Goal: Task Accomplishment & Management: Complete application form

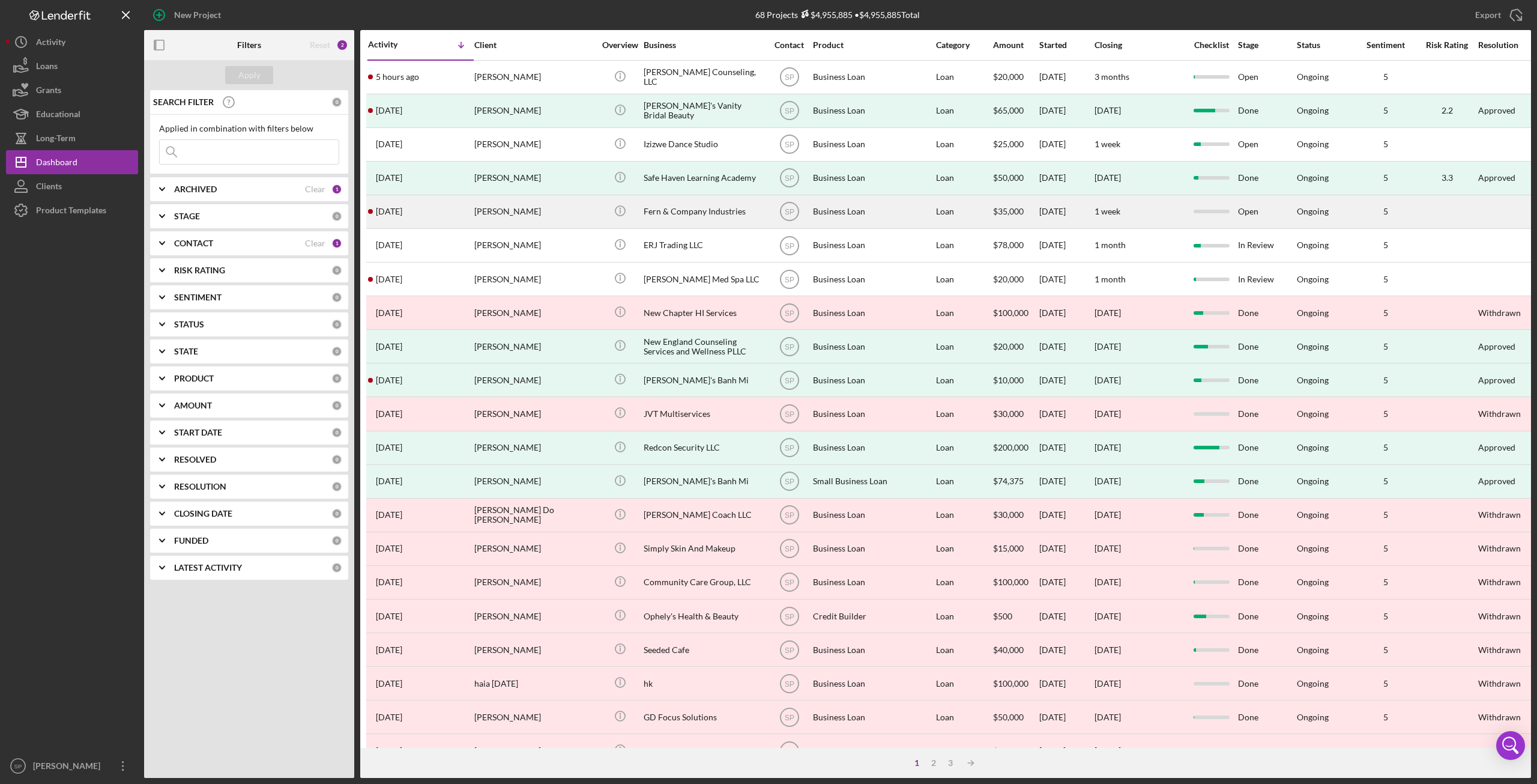
click at [508, 205] on div "[PERSON_NAME]" at bounding box center [534, 212] width 120 height 32
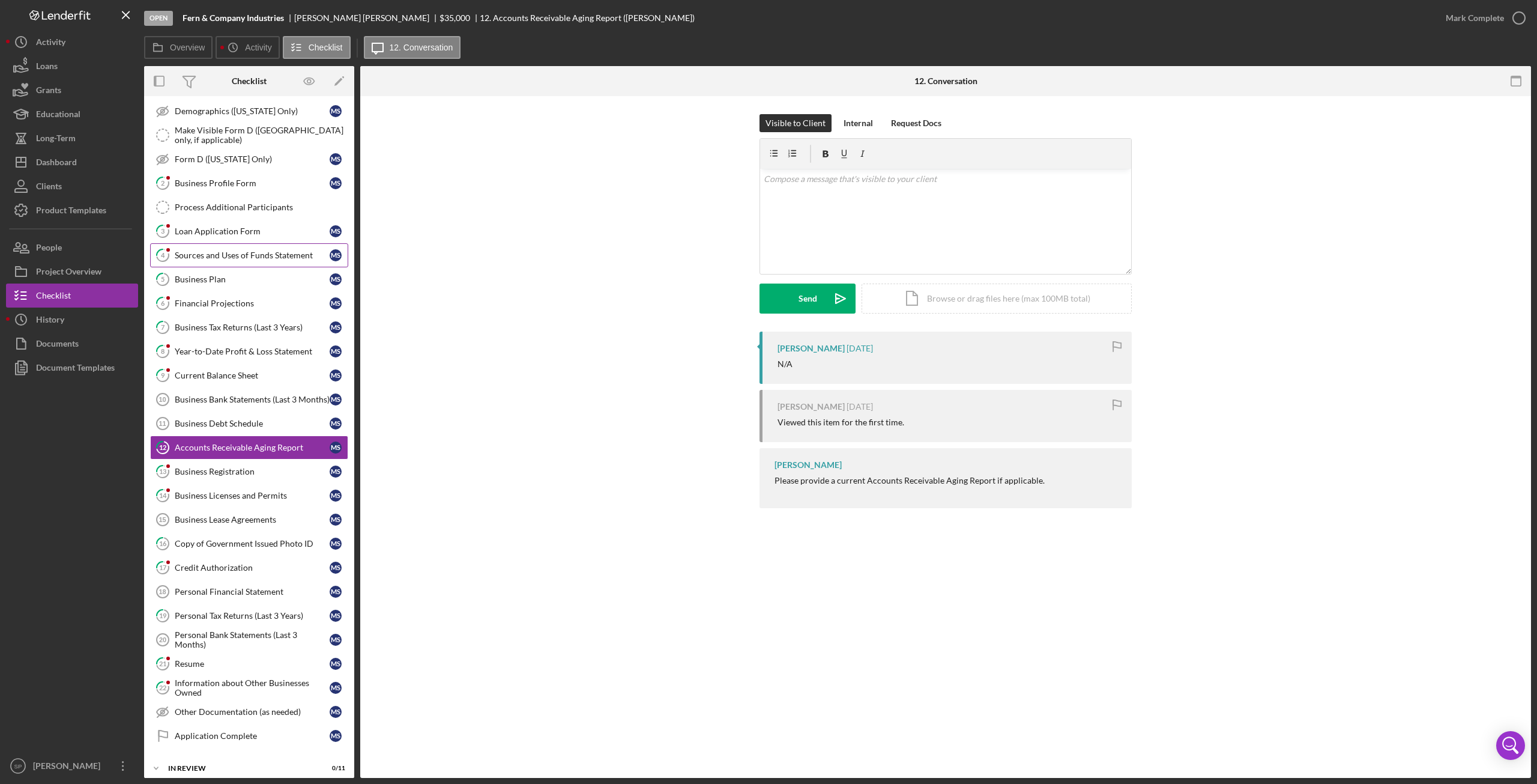
scroll to position [126, 0]
click at [221, 346] on link "8 Year-to-Date Profit & Loss Statement M S" at bounding box center [249, 349] width 198 height 24
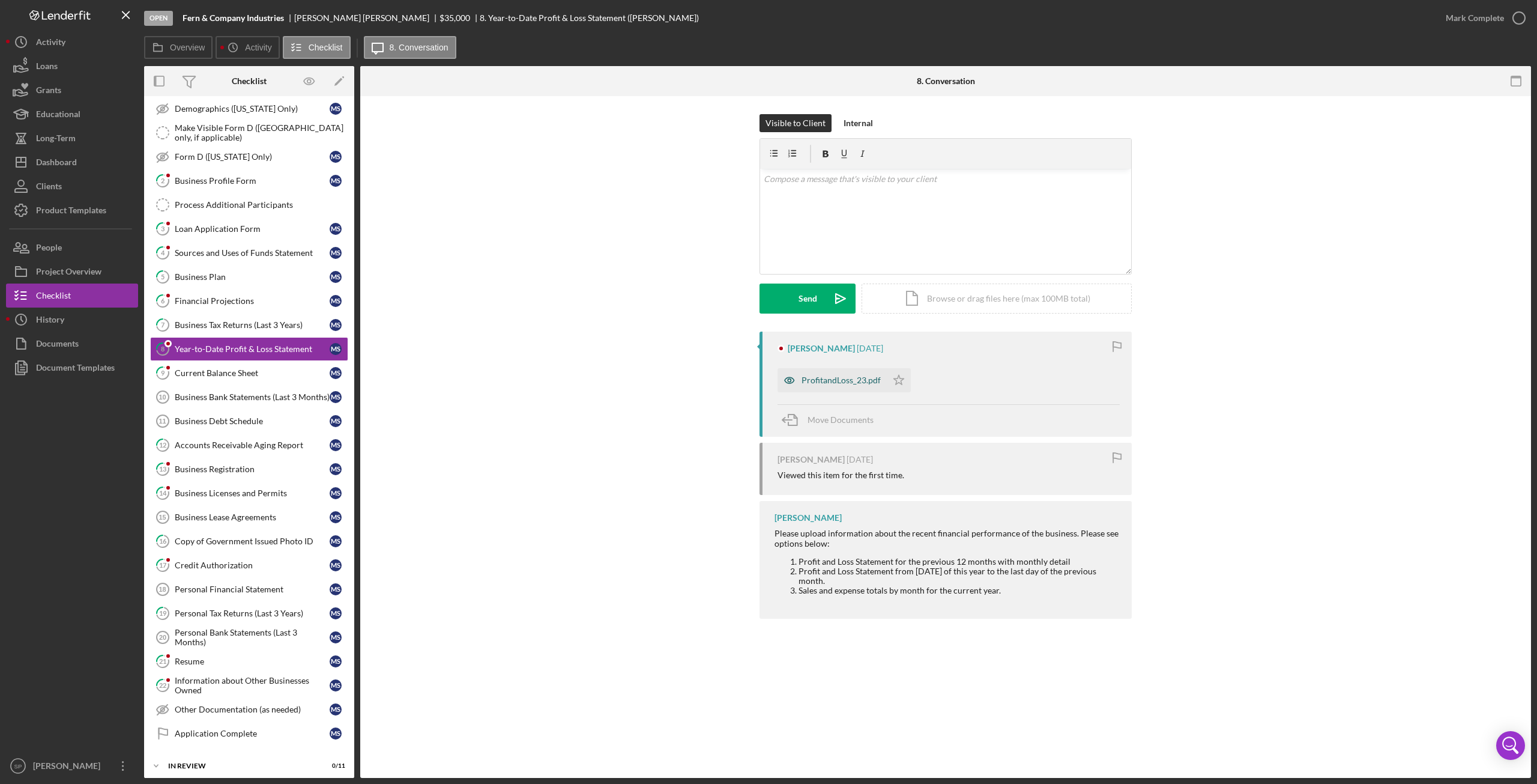
click at [853, 384] on div "ProfitandLoss_23.pdf" at bounding box center [841, 380] width 80 height 9
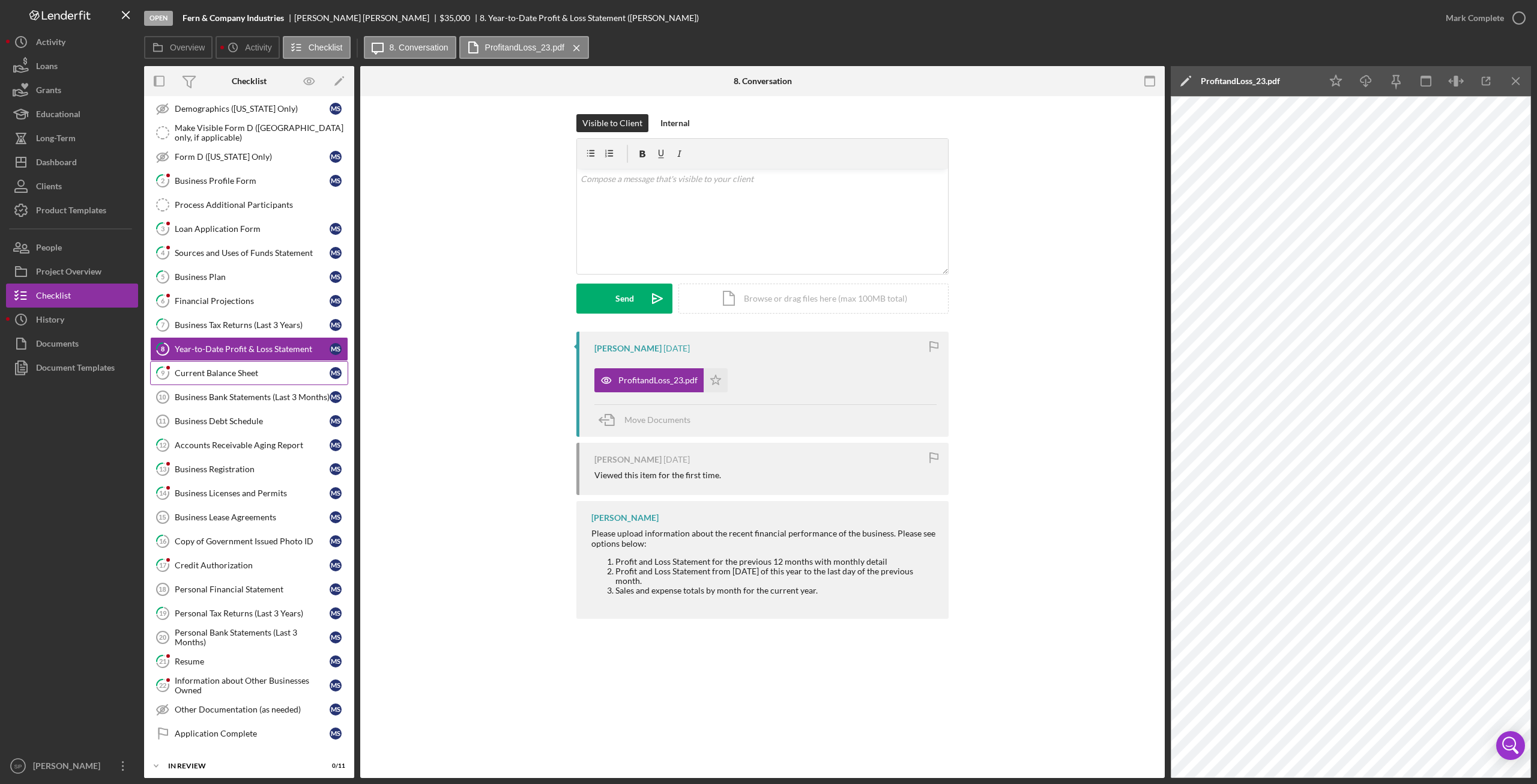
click at [196, 368] on div "Current Balance Sheet" at bounding box center [252, 373] width 155 height 9
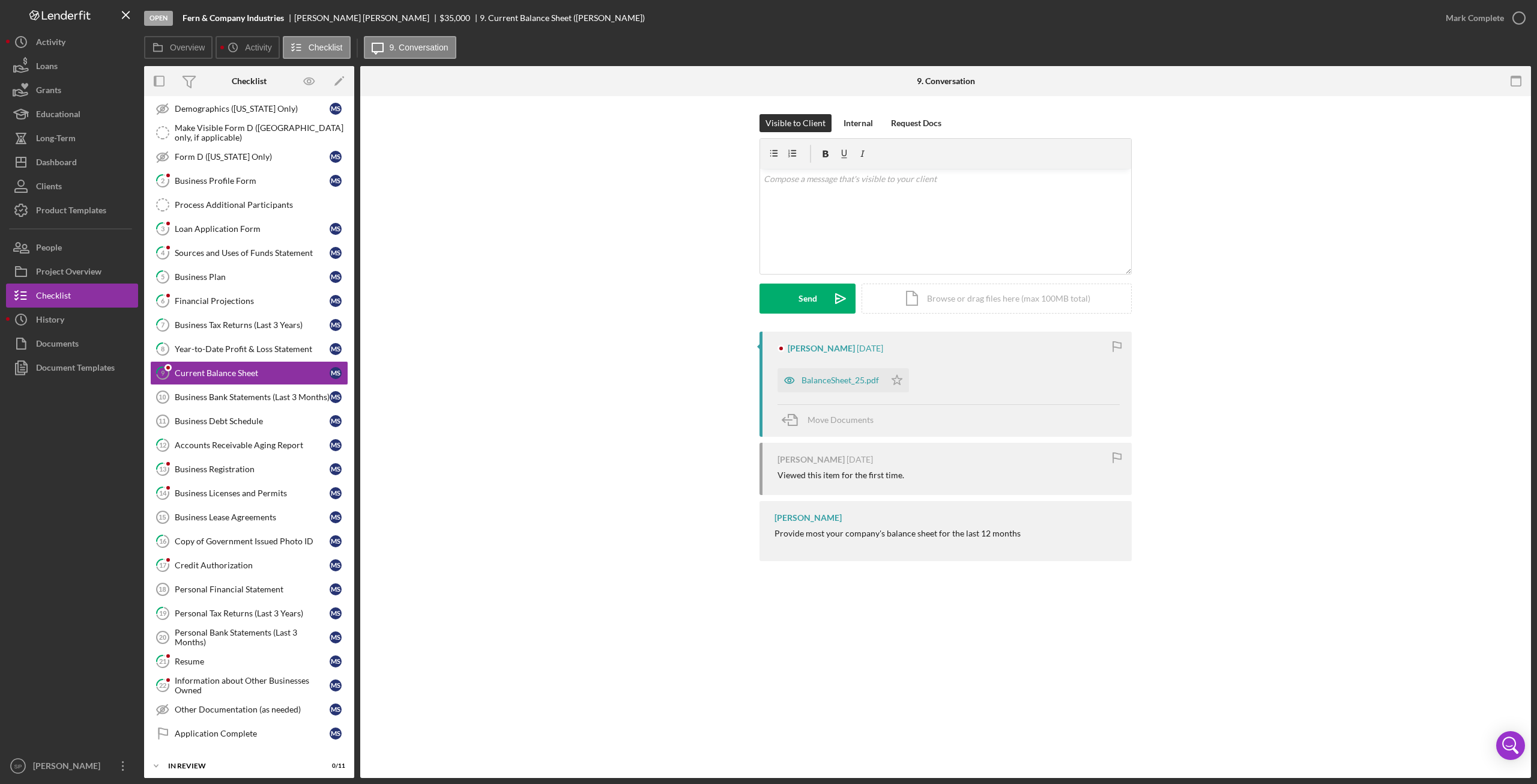
click at [843, 381] on div "BalanceSheet_25.pdf" at bounding box center [840, 380] width 78 height 9
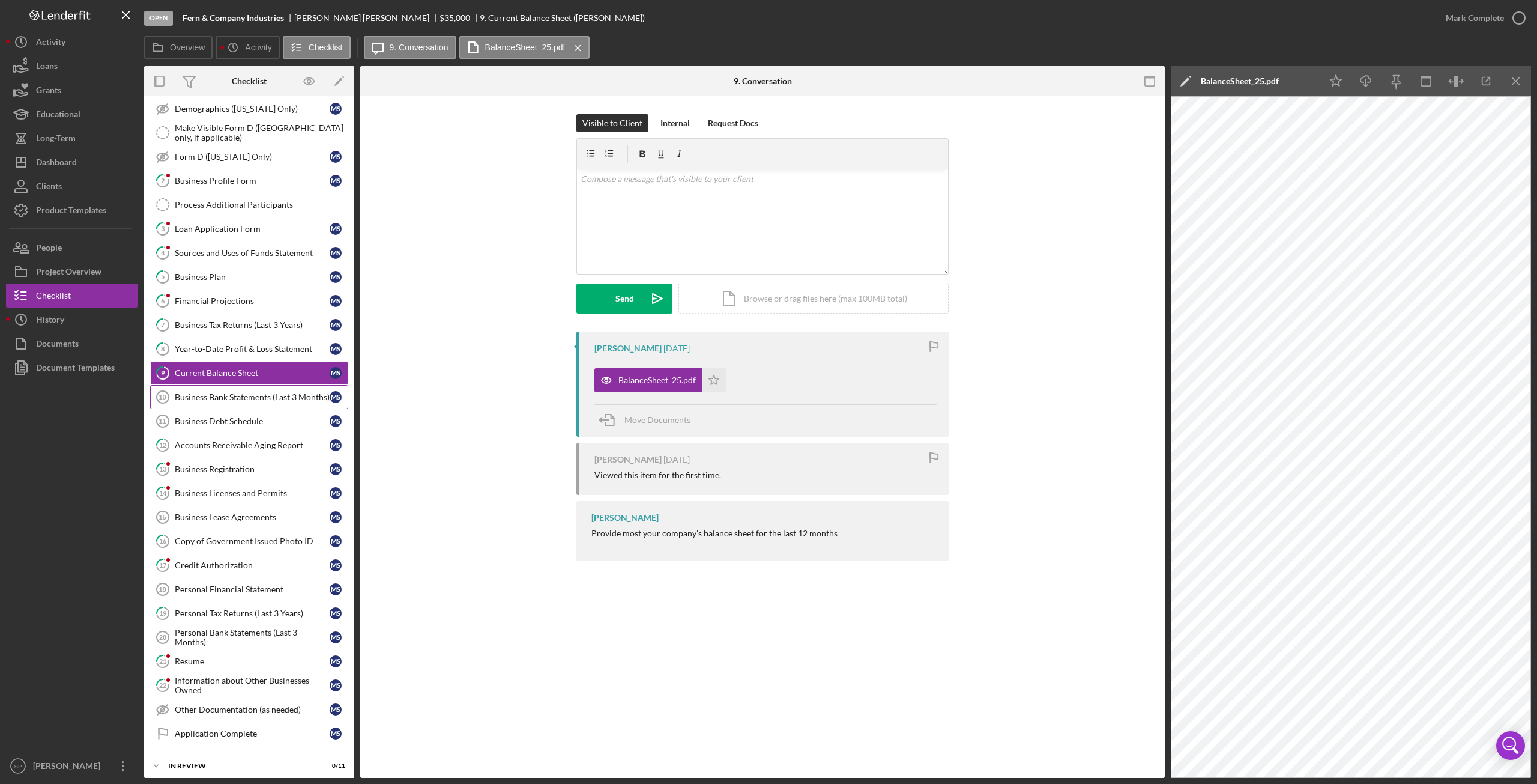
click at [218, 392] on div "Business Bank Statements (Last 3 Months)" at bounding box center [252, 397] width 155 height 9
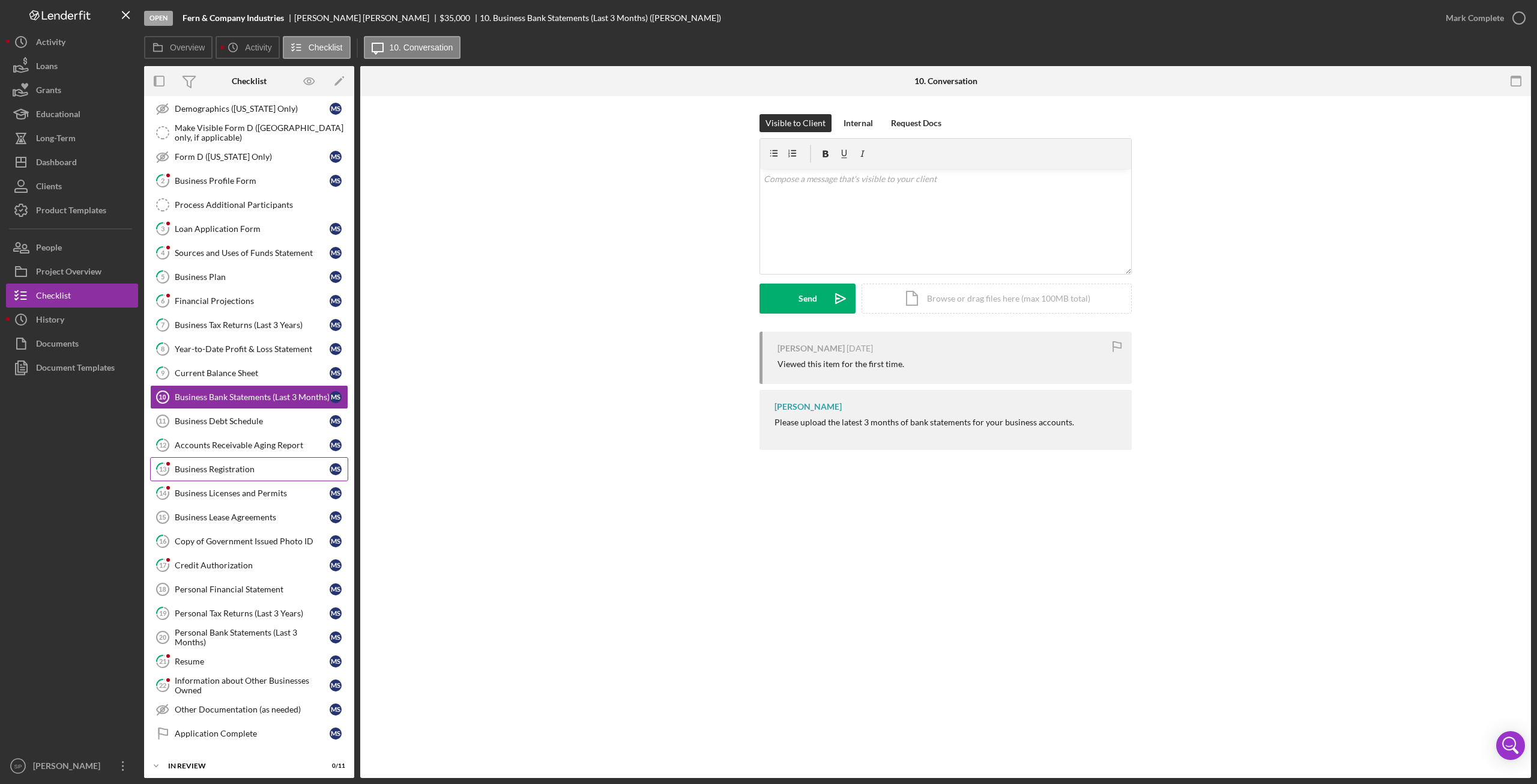
click at [238, 464] on div "Business Registration" at bounding box center [252, 469] width 155 height 9
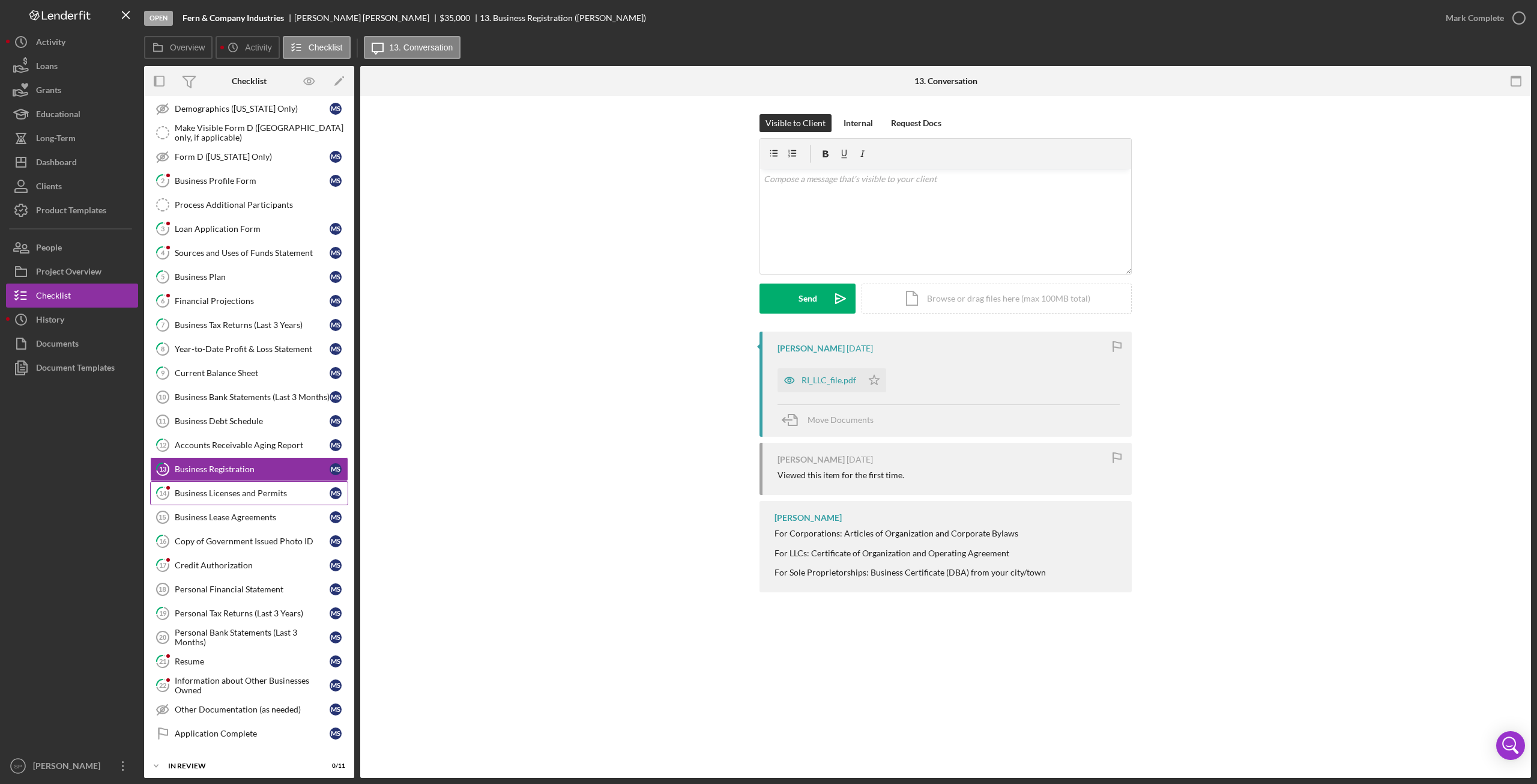
click at [229, 488] on div "Business Licenses and Permits" at bounding box center [252, 493] width 155 height 9
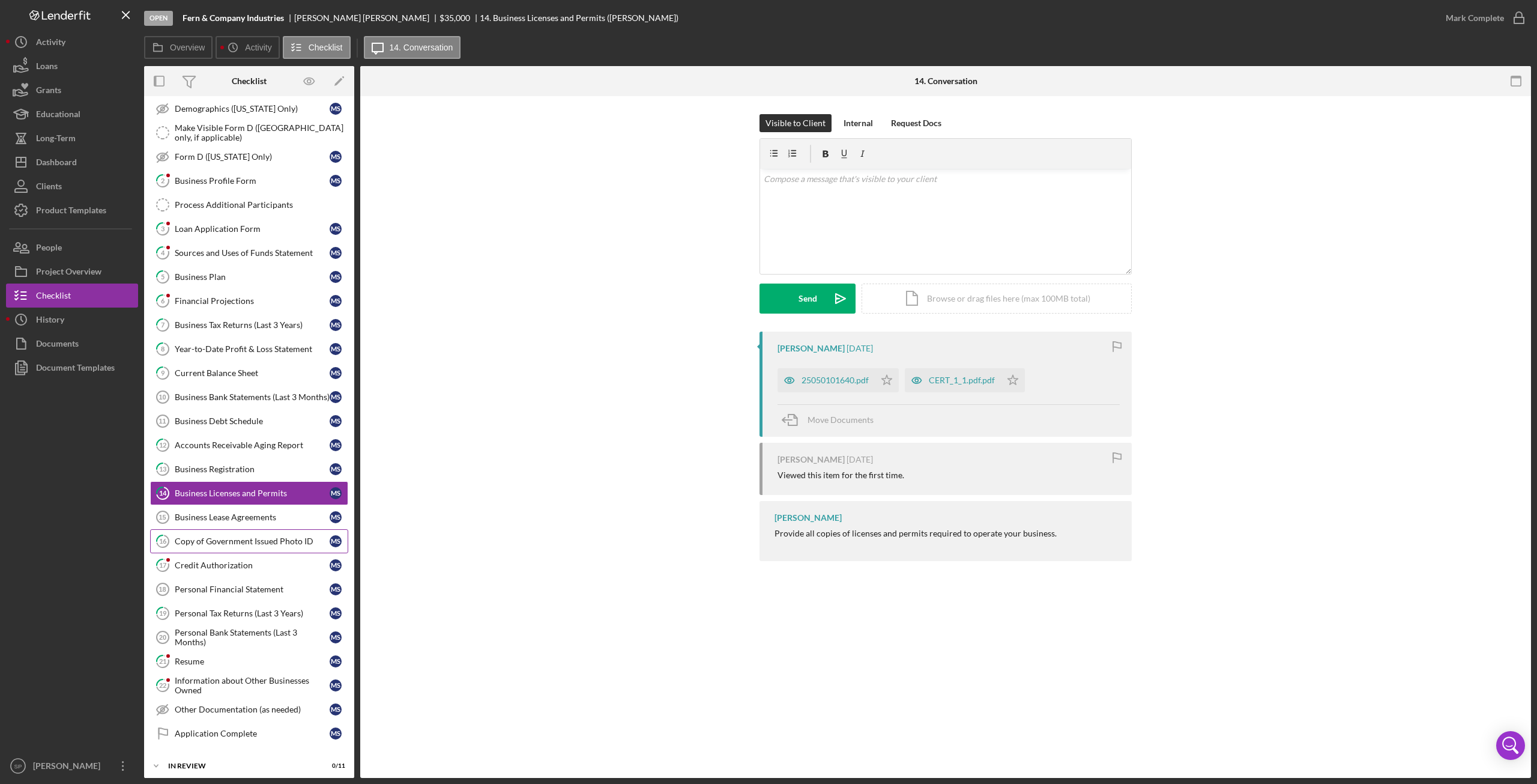
click at [244, 536] on div "Copy of Government Issued Photo ID" at bounding box center [252, 540] width 155 height 9
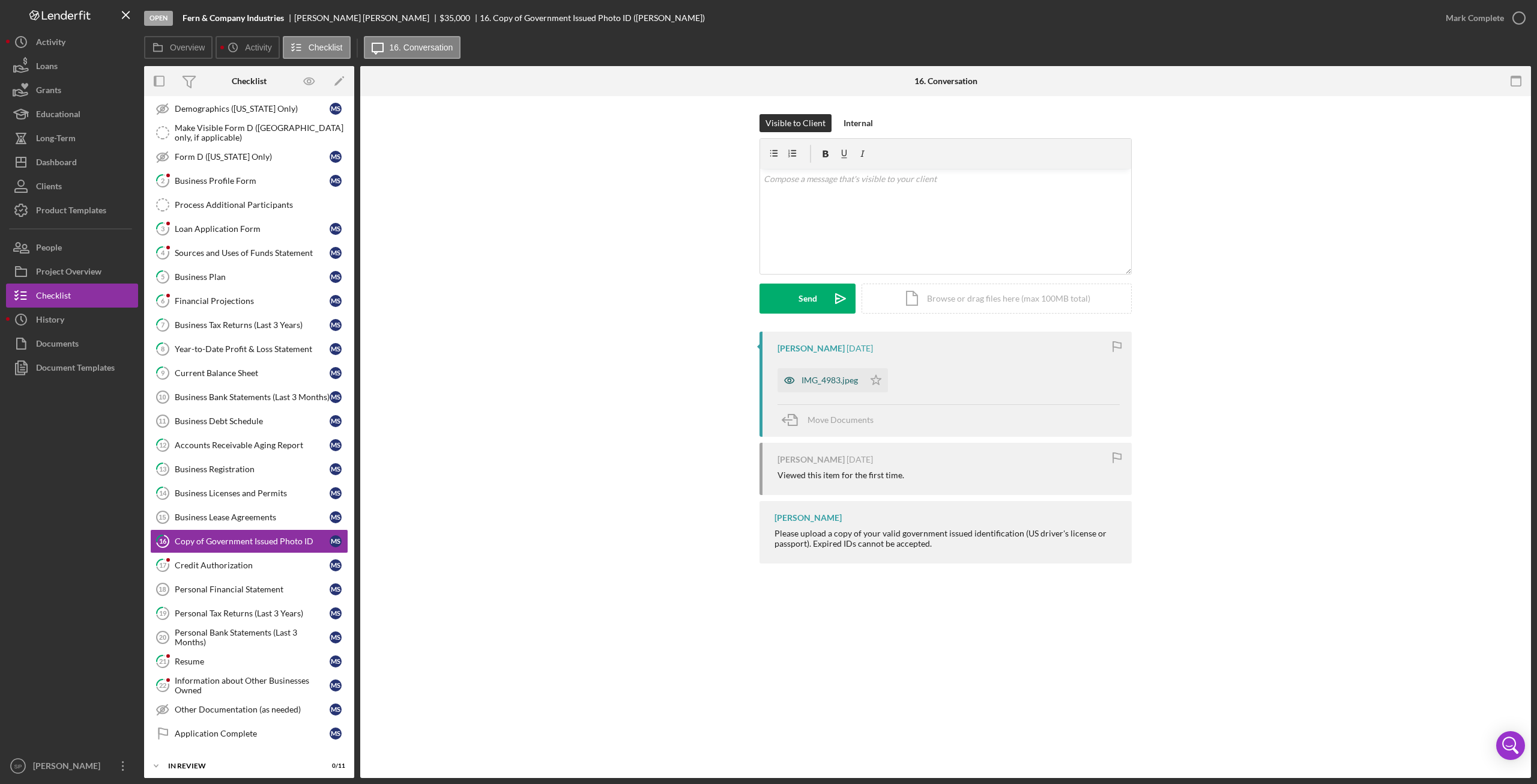
click at [833, 384] on div "IMG_4983.jpeg" at bounding box center [830, 380] width 57 height 9
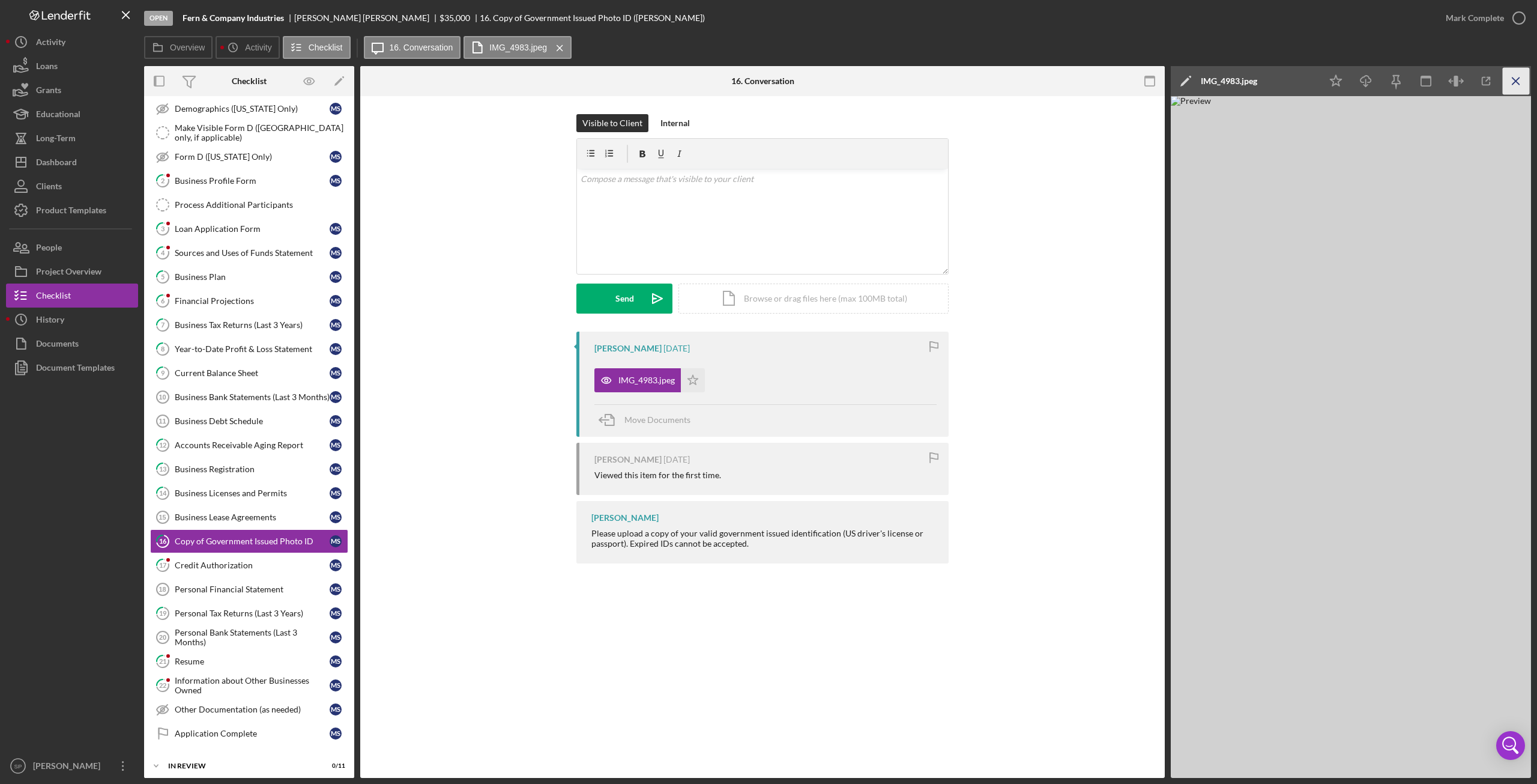
drag, startPoint x: 1523, startPoint y: 80, endPoint x: 956, endPoint y: 302, distance: 608.9
click at [1522, 80] on icon "Icon/Menu Close" at bounding box center [1517, 82] width 27 height 27
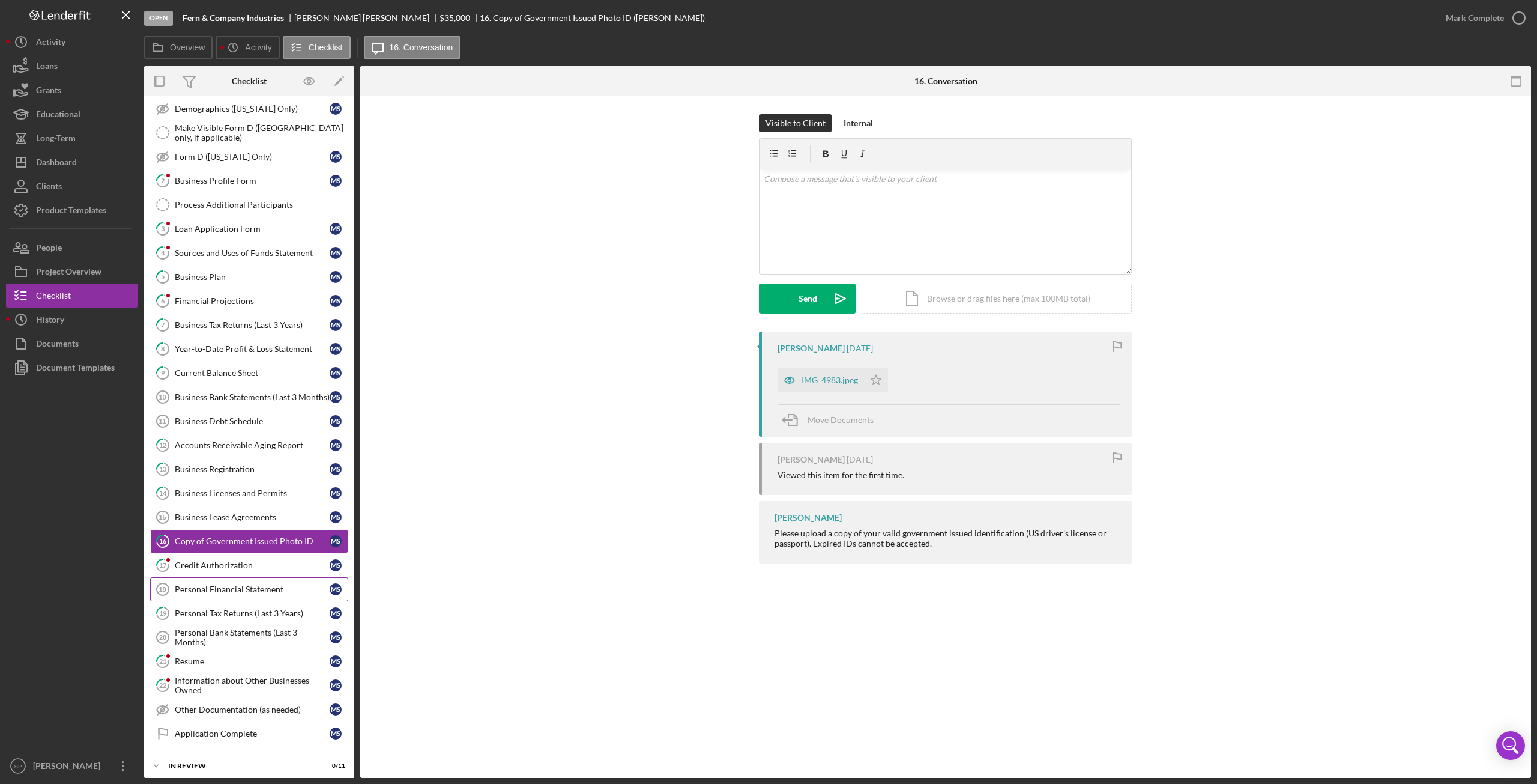
click at [252, 584] on div "Personal Financial Statement" at bounding box center [252, 589] width 155 height 9
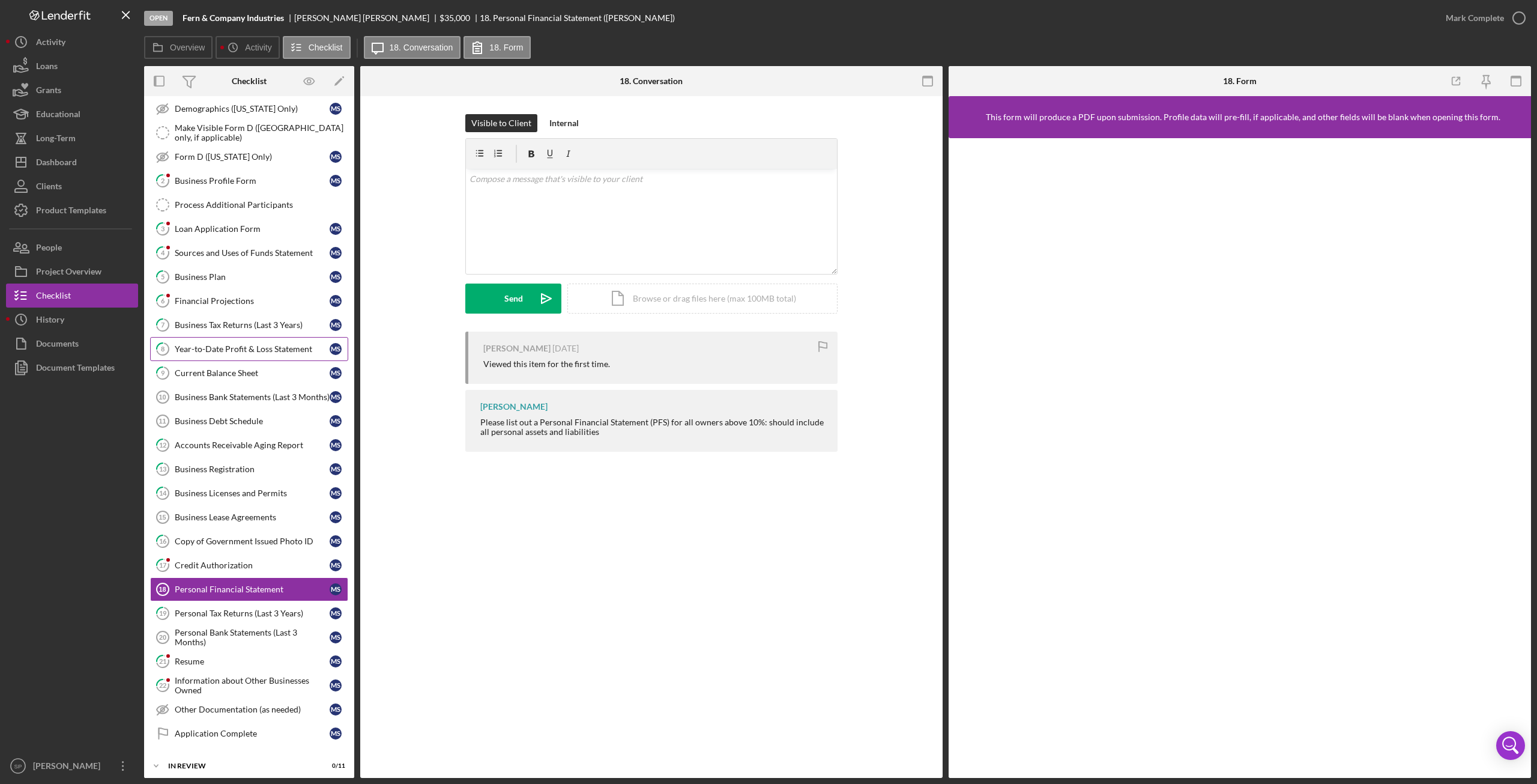
click at [234, 344] on div "Year-to-Date Profit & Loss Statement" at bounding box center [252, 349] width 155 height 9
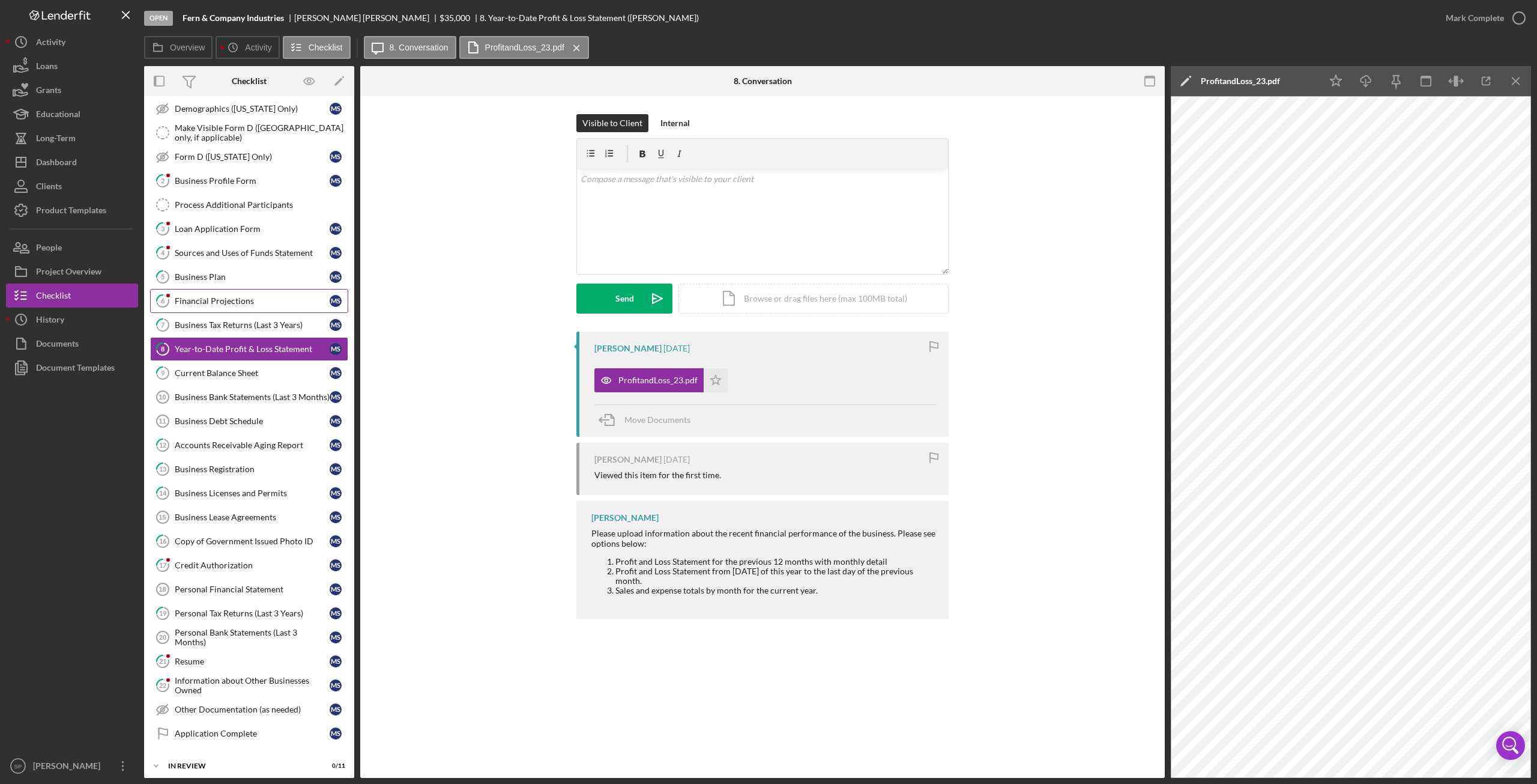
click at [225, 289] on link "6 Financial Projections M S" at bounding box center [249, 300] width 198 height 24
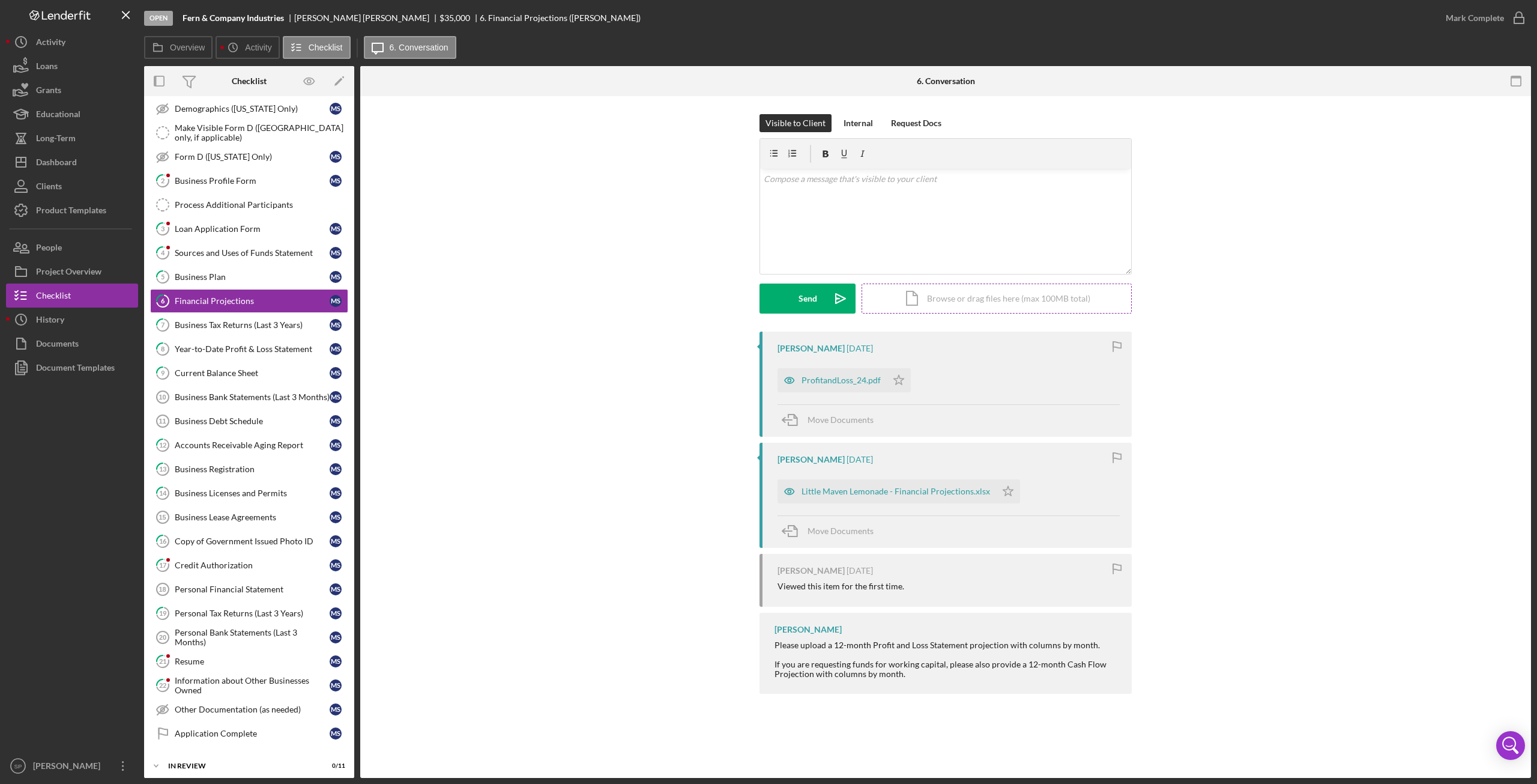
click at [970, 299] on div "Icon/Document Browse or drag files here (max 100MB total) Tap to choose files o…" at bounding box center [997, 298] width 270 height 30
click at [794, 301] on button "Upload Icon/Upload" at bounding box center [807, 298] width 96 height 30
